Goal: Use online tool/utility

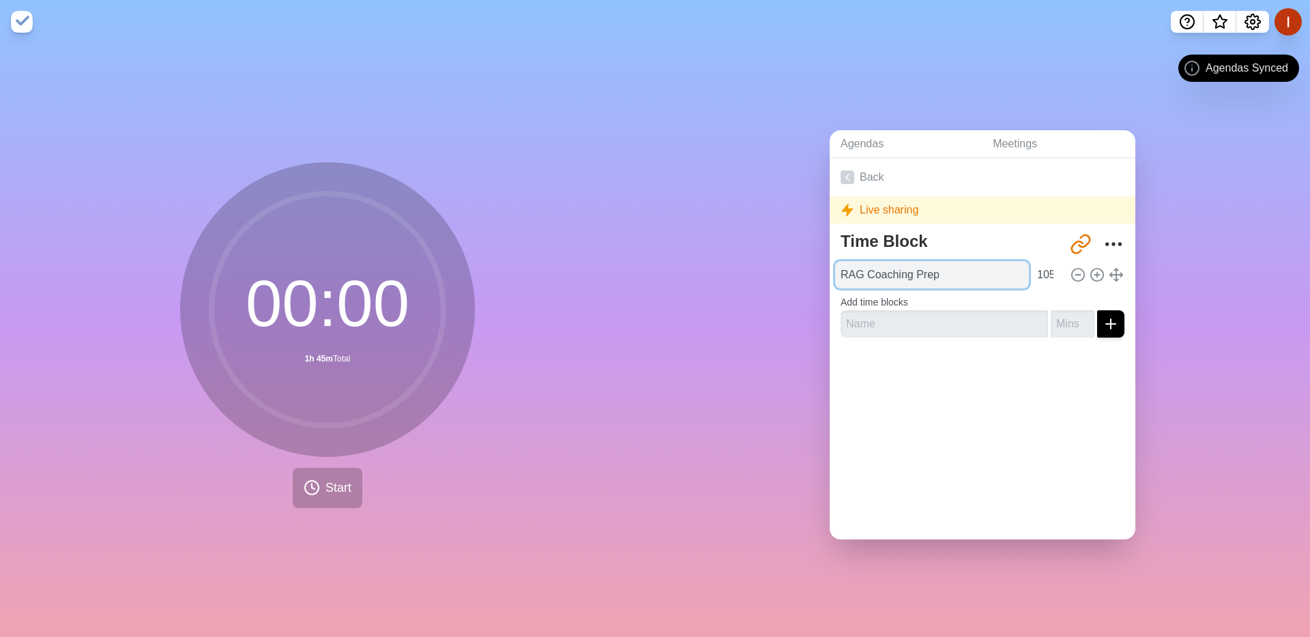
click at [884, 272] on input "RAG Coaching Prep" at bounding box center [932, 274] width 194 height 27
type input "CUI"
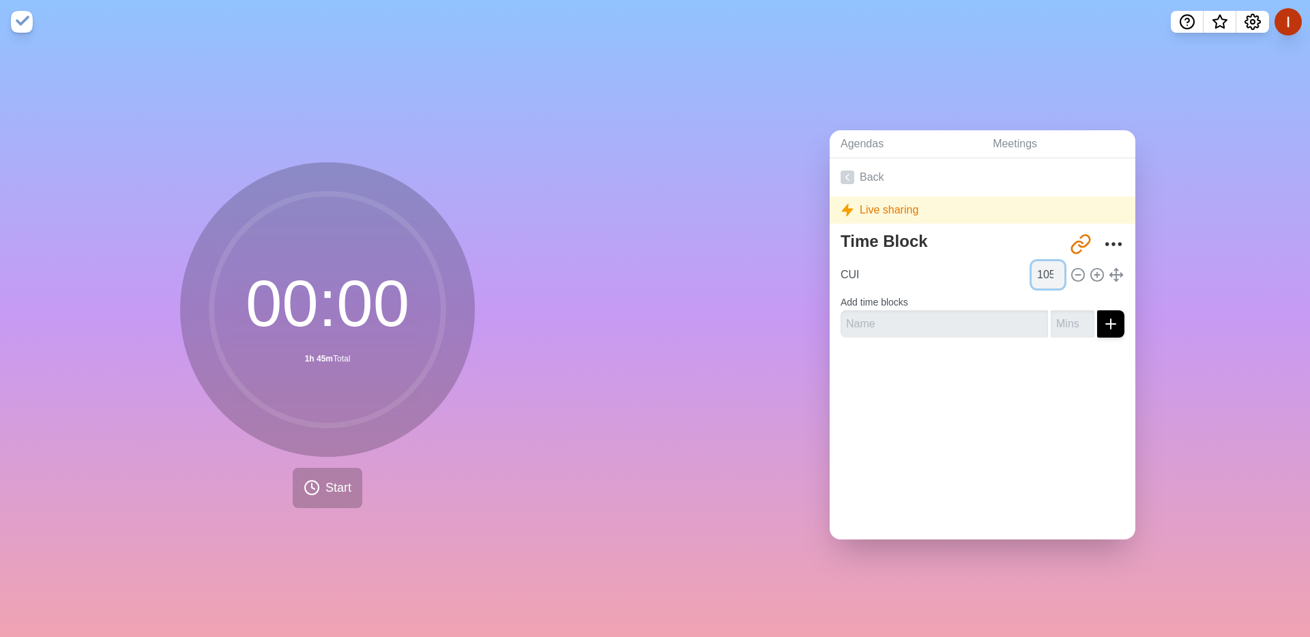
click at [1051, 279] on input "105" at bounding box center [1048, 274] width 33 height 27
click at [328, 491] on span "Start" at bounding box center [338, 488] width 26 height 18
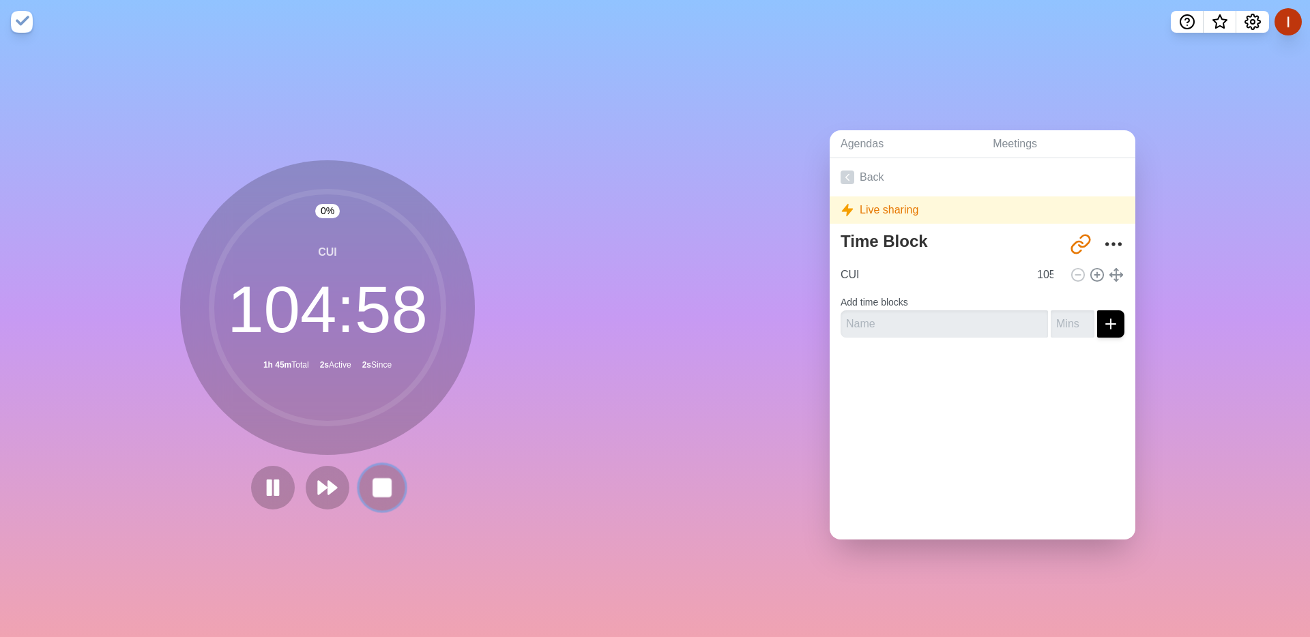
click at [390, 491] on rect at bounding box center [381, 487] width 17 height 17
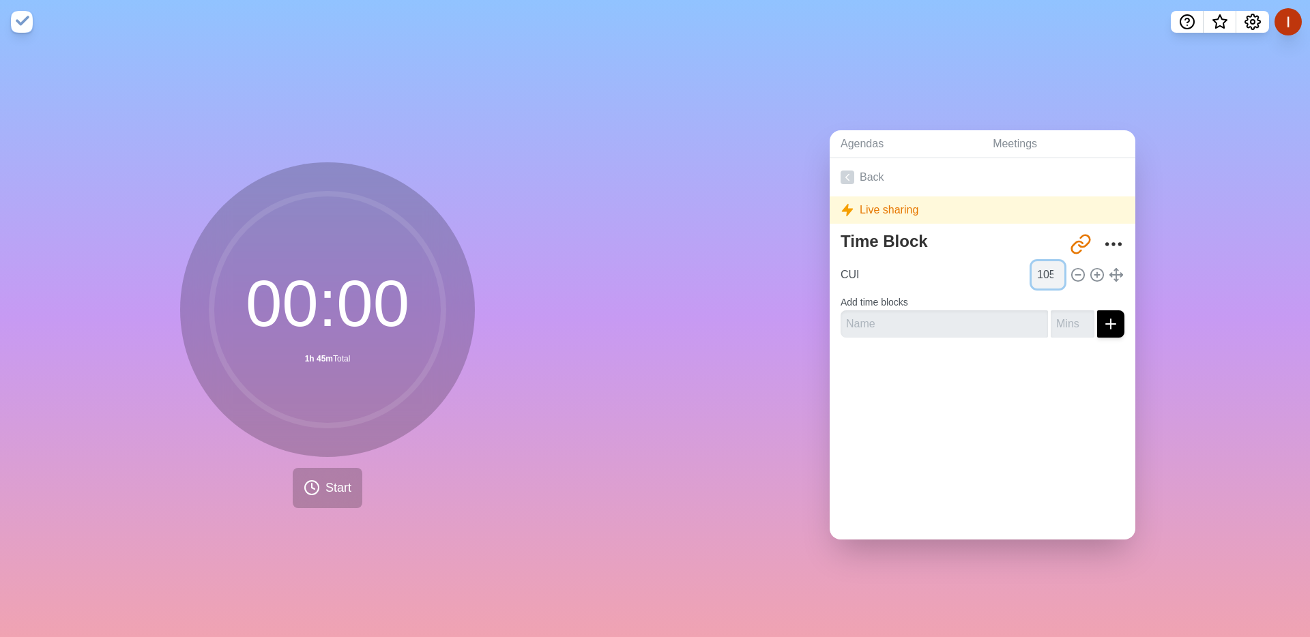
click at [1039, 276] on input "105" at bounding box center [1048, 274] width 33 height 27
click at [1036, 285] on input "95" at bounding box center [1048, 274] width 33 height 27
type input "95"
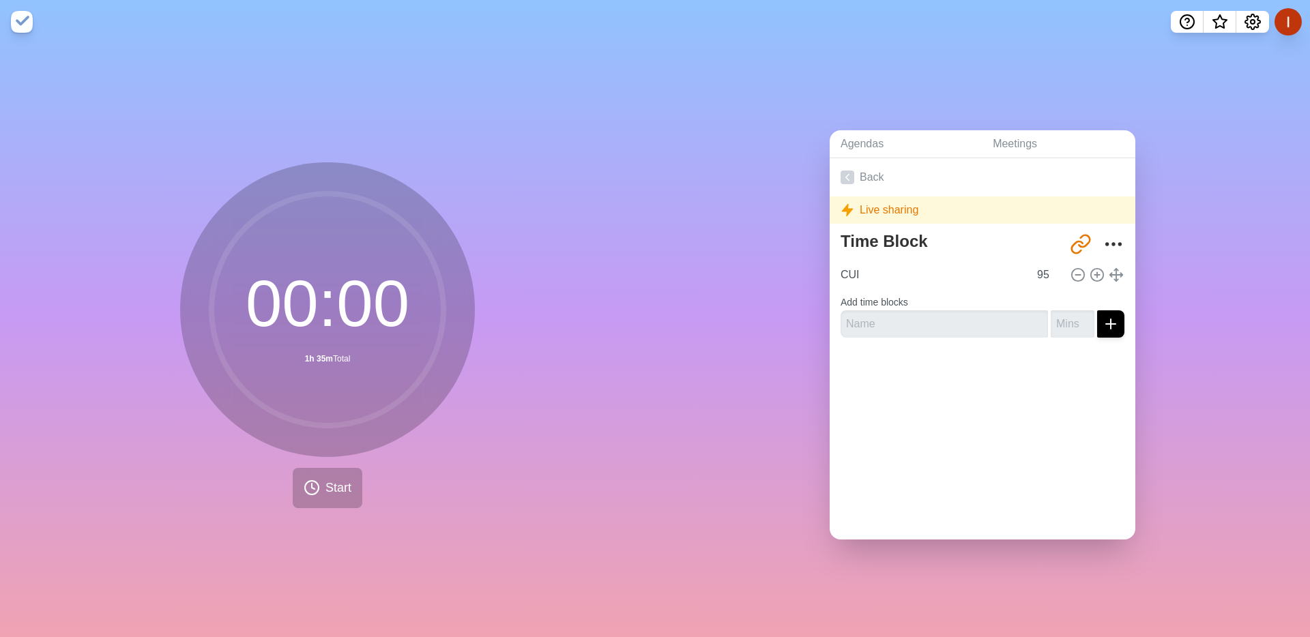
click at [494, 398] on div "00 : 00 1h 35m Total Start" at bounding box center [327, 341] width 655 height 594
click at [922, 422] on div "Back Live sharing Time Block [URL][DOMAIN_NAME] CUI 95 Add time blocks" at bounding box center [983, 348] width 306 height 381
click at [325, 480] on span "Start" at bounding box center [338, 488] width 26 height 18
